Goal: Transaction & Acquisition: Purchase product/service

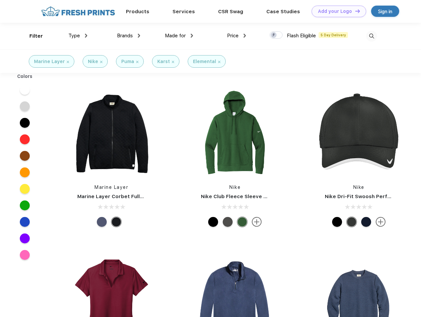
click at [337, 11] on link "Add your Logo Design Tool" at bounding box center [339, 12] width 55 height 12
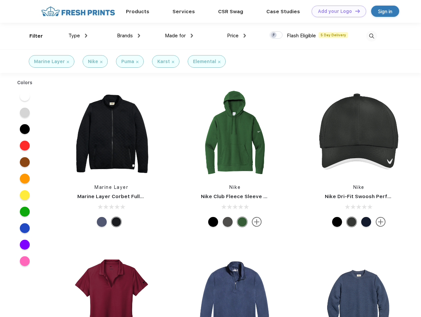
click at [0, 0] on div "Design Tool" at bounding box center [0, 0] width 0 height 0
click at [355, 11] on link "Add your Logo Design Tool" at bounding box center [339, 12] width 55 height 12
click at [32, 36] on div "Filter" at bounding box center [36, 36] width 14 height 8
click at [78, 36] on span "Type" at bounding box center [74, 36] width 12 height 6
click at [129, 36] on span "Brands" at bounding box center [125, 36] width 16 height 6
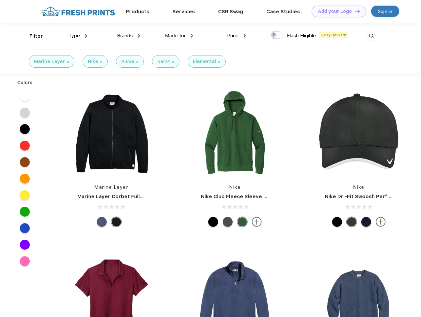
click at [179, 36] on span "Made for" at bounding box center [175, 36] width 21 height 6
click at [237, 36] on span "Price" at bounding box center [233, 36] width 12 height 6
click at [276, 35] on div at bounding box center [276, 34] width 13 height 7
click at [274, 35] on input "checkbox" at bounding box center [272, 33] width 4 height 4
